Goal: Find specific page/section: Find specific page/section

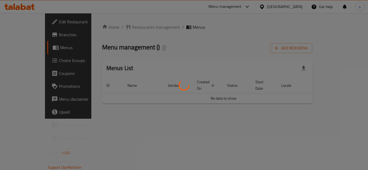
click at [203, 27] on div at bounding box center [184, 85] width 368 height 170
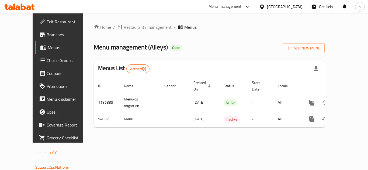
click at [132, 28] on span "Restaurants management" at bounding box center [148, 27] width 48 height 6
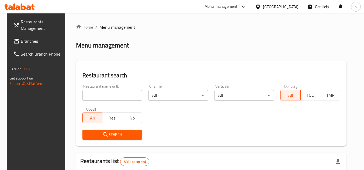
click at [102, 94] on input "search" at bounding box center [112, 95] width 60 height 11
paste input "601869"
type input "601869"
click button "Search" at bounding box center [112, 135] width 60 height 10
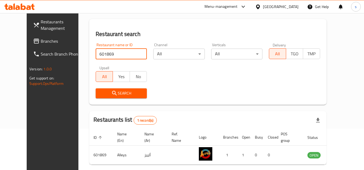
scroll to position [65, 0]
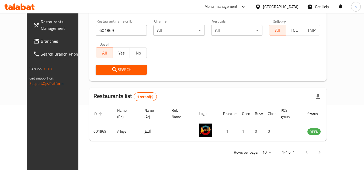
click at [212, 49] on div "Restaurant name or ID 601869 Restaurant name or ID Channel All ​ Verticals All …" at bounding box center [207, 47] width 231 height 62
drag, startPoint x: 285, startPoint y: 7, endPoint x: 283, endPoint y: 10, distance: 3.3
click at [263, 7] on div at bounding box center [259, 7] width 8 height 6
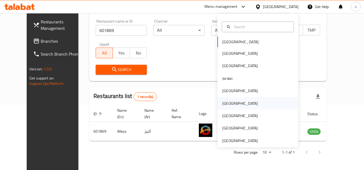
click at [229, 103] on div "[GEOGRAPHIC_DATA]" at bounding box center [240, 104] width 44 height 12
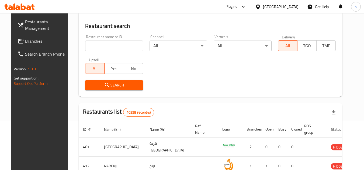
scroll to position [65, 0]
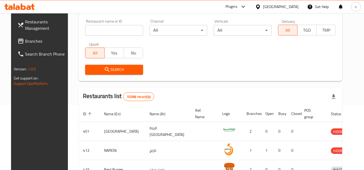
click at [25, 43] on span "Branches" at bounding box center [46, 41] width 43 height 6
